Goal: Task Accomplishment & Management: Manage account settings

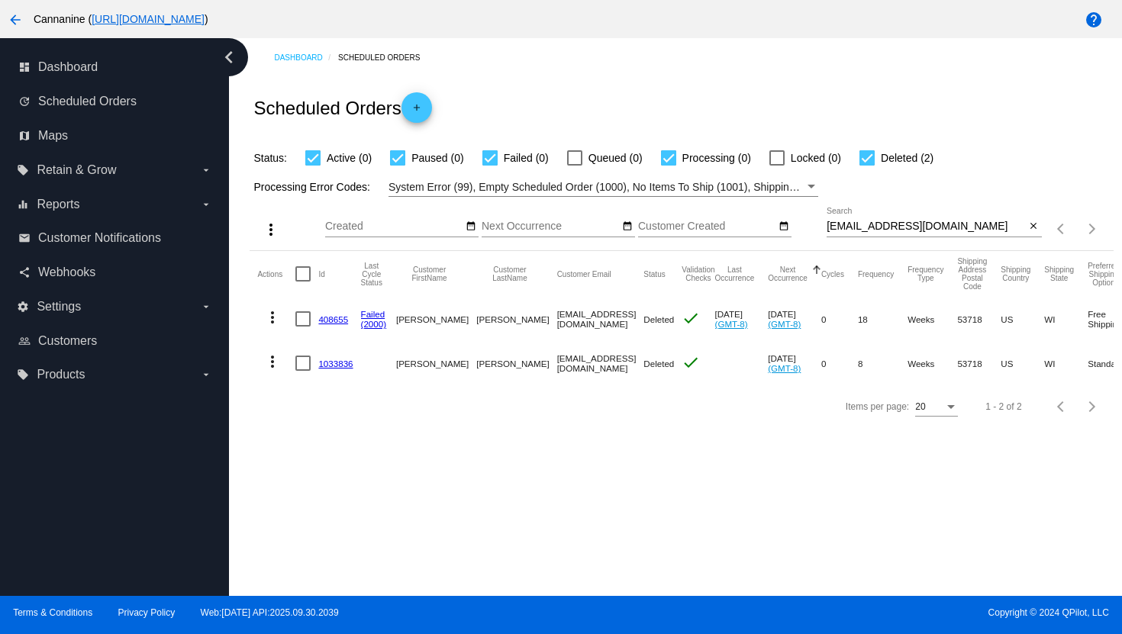
click at [864, 223] on input "[EMAIL_ADDRESS][DOMAIN_NAME]" at bounding box center [925, 227] width 199 height 12
click at [865, 224] on input "[EMAIL_ADDRESS][DOMAIN_NAME]" at bounding box center [925, 227] width 199 height 12
click at [868, 223] on input "[EMAIL_ADDRESS][DOMAIN_NAME]" at bounding box center [925, 227] width 199 height 12
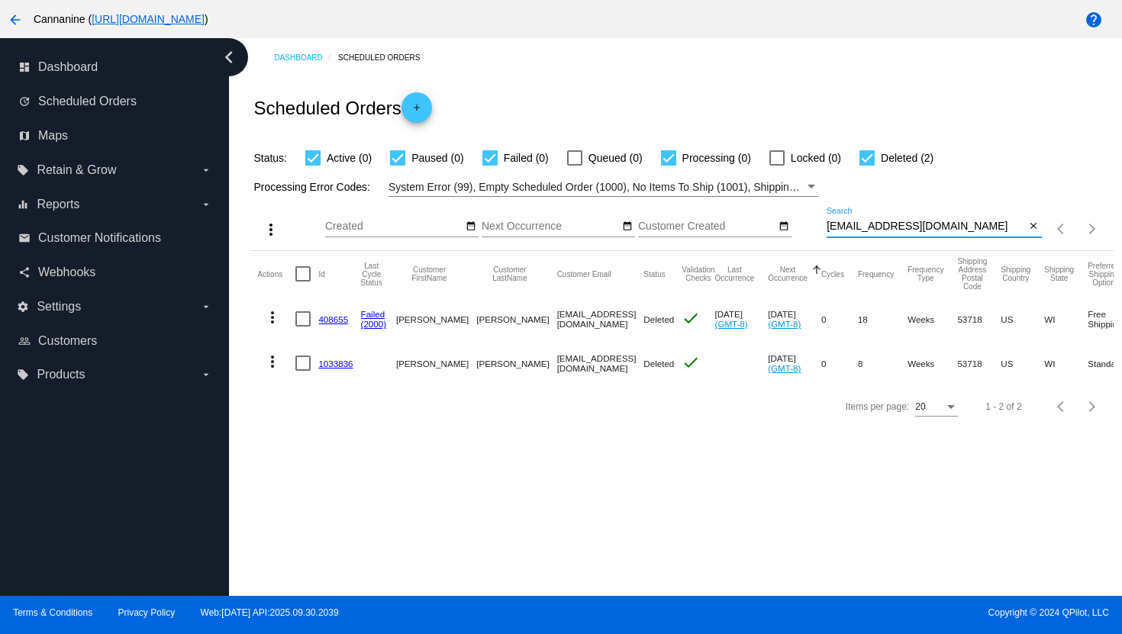
paste input "nusiakuzma"
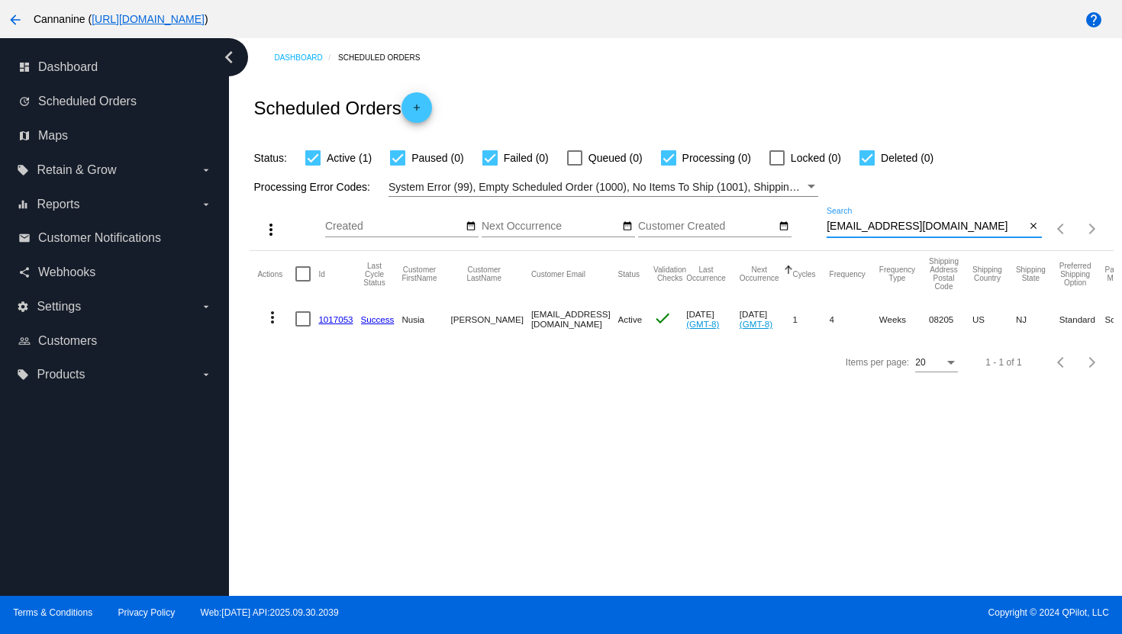
type input "[EMAIL_ADDRESS][DOMAIN_NAME]"
click at [275, 320] on mat-icon "more_vert" at bounding box center [272, 317] width 18 height 18
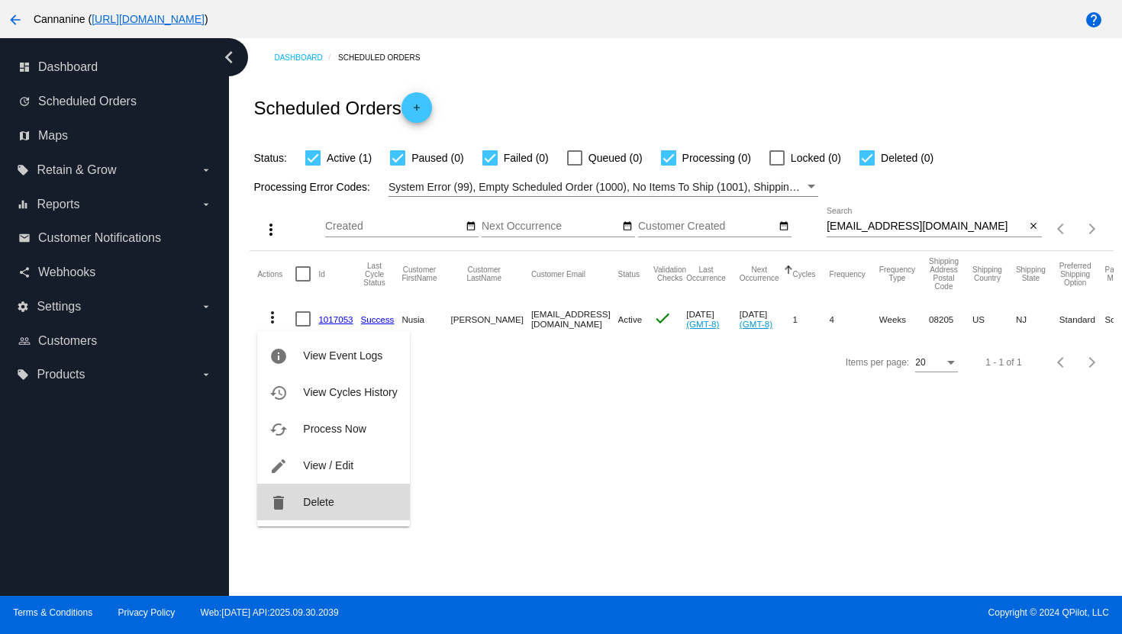
click at [314, 500] on span "Delete" at bounding box center [318, 502] width 31 height 12
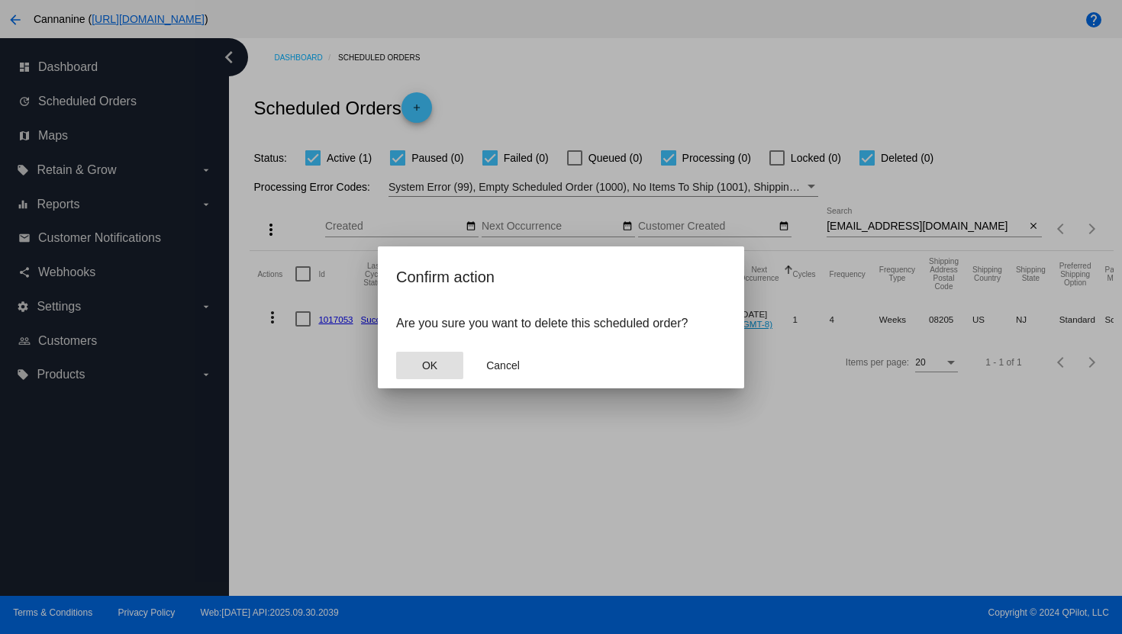
click at [423, 362] on span "OK" at bounding box center [429, 365] width 15 height 12
